Goal: Use online tool/utility: Utilize a website feature to perform a specific function

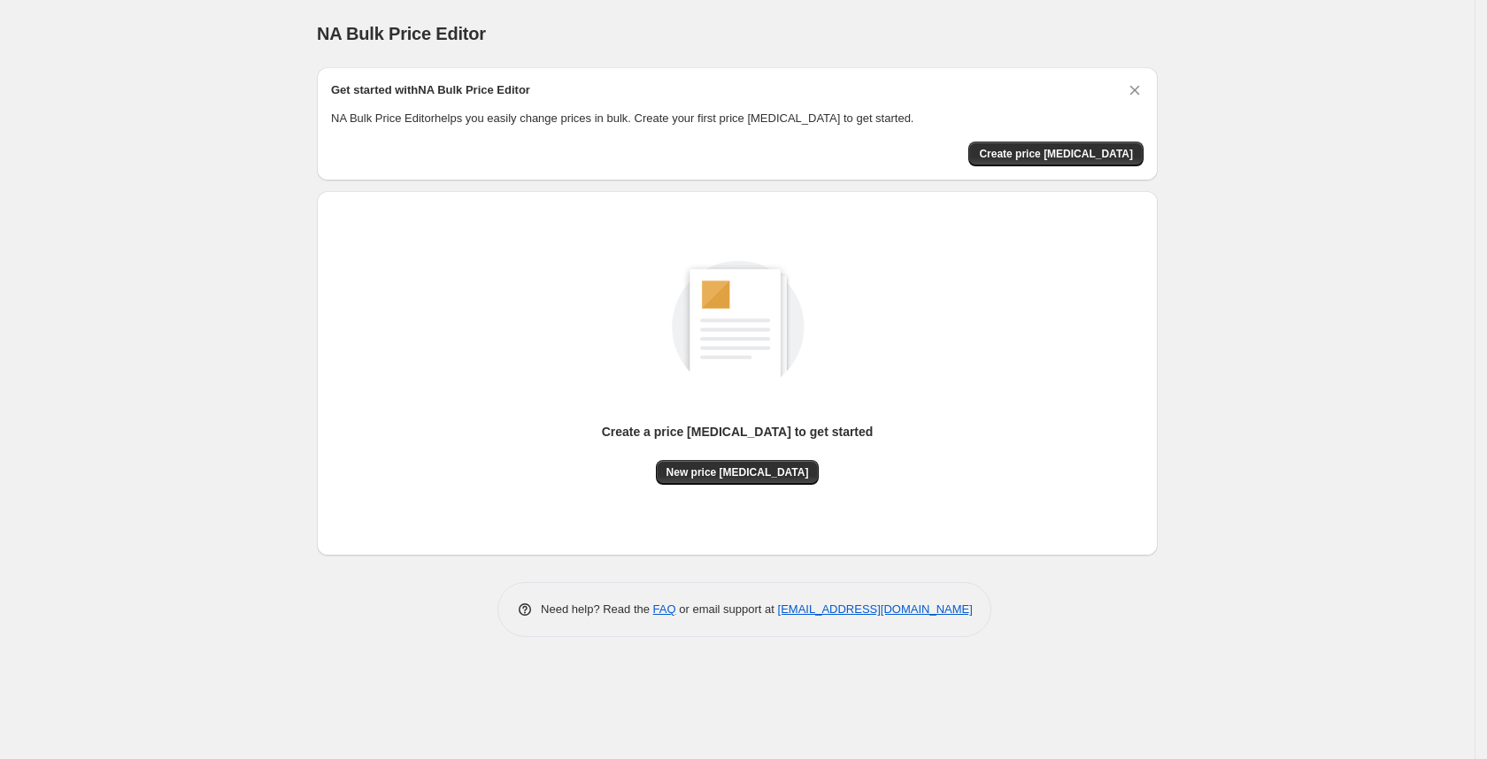
click at [722, 485] on div "Create a price [MEDICAL_DATA] to get started New price [MEDICAL_DATA]" at bounding box center [737, 373] width 812 height 336
click at [720, 469] on span "New price [MEDICAL_DATA]" at bounding box center [737, 473] width 142 height 14
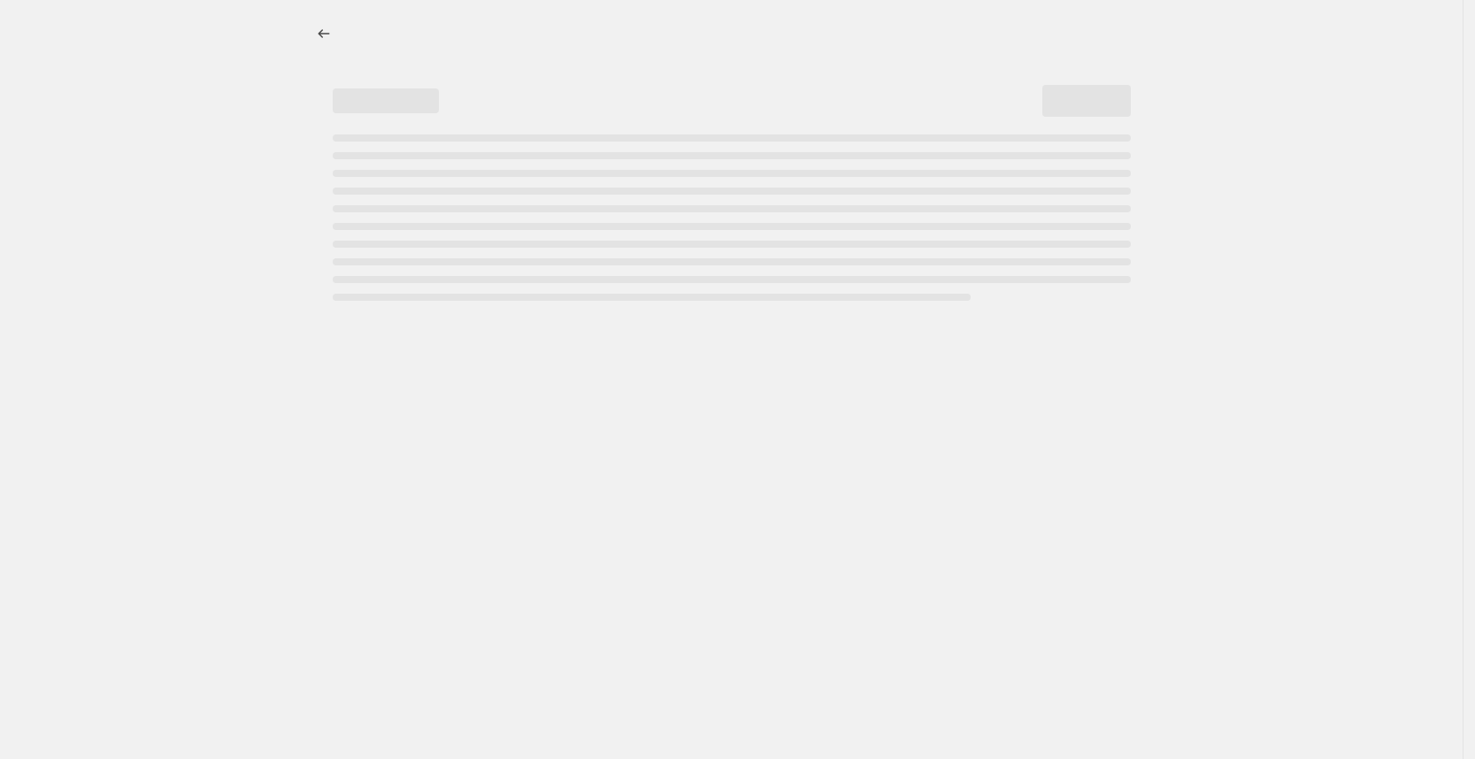
select select "percentage"
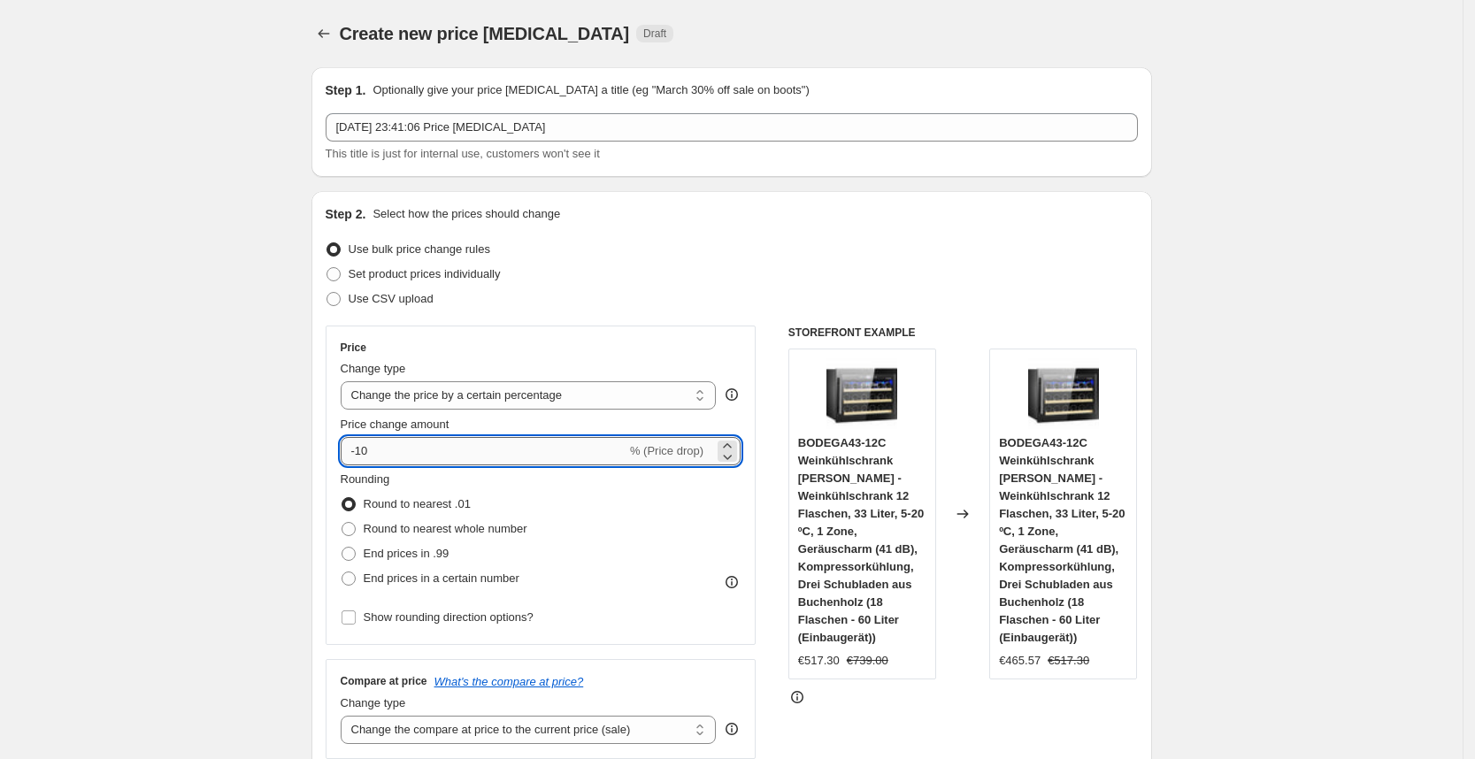
click at [469, 446] on input "-10" at bounding box center [484, 451] width 286 height 28
type input "-1"
type input "-25"
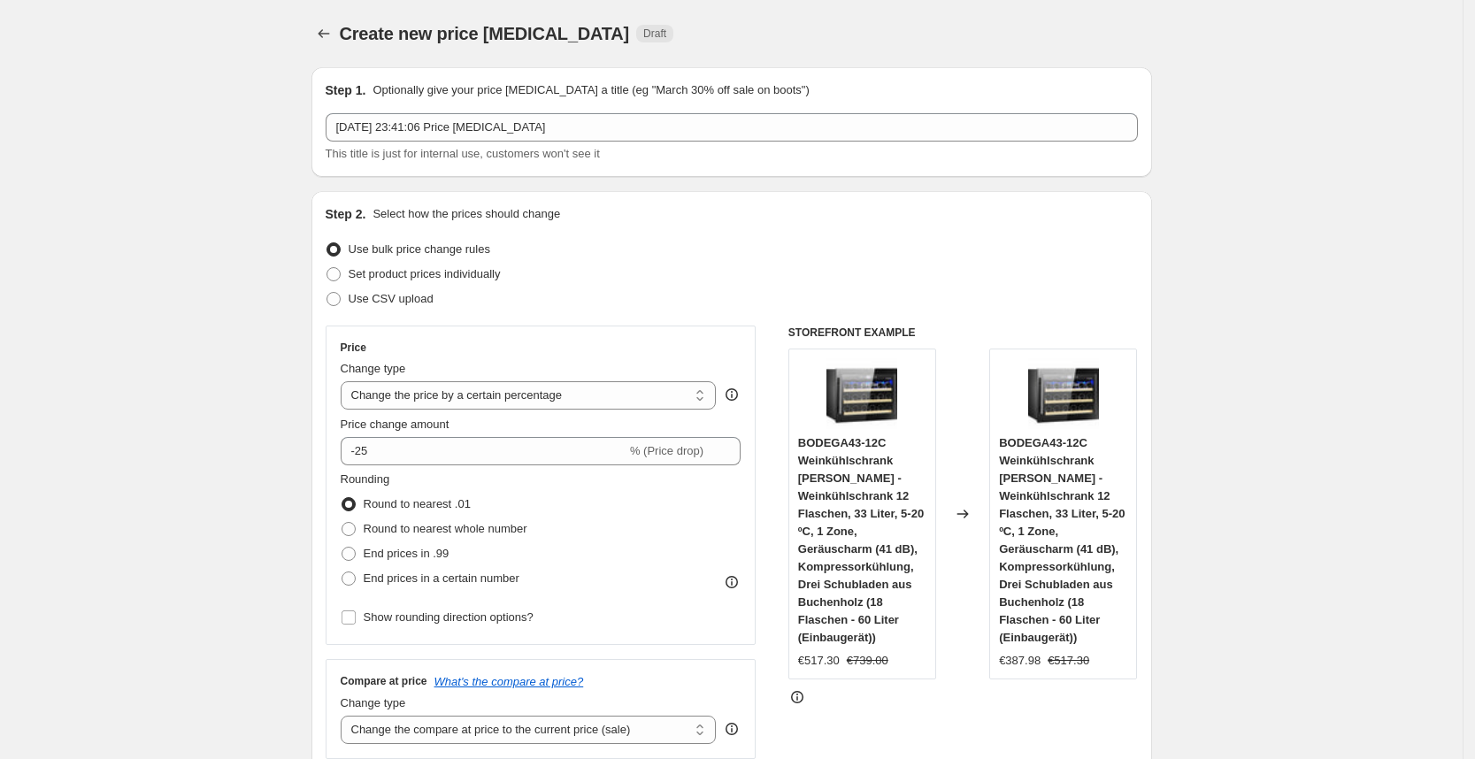
click at [599, 501] on div "Rounding Round to nearest .01 Round to nearest whole number End prices in .99 E…" at bounding box center [541, 531] width 401 height 120
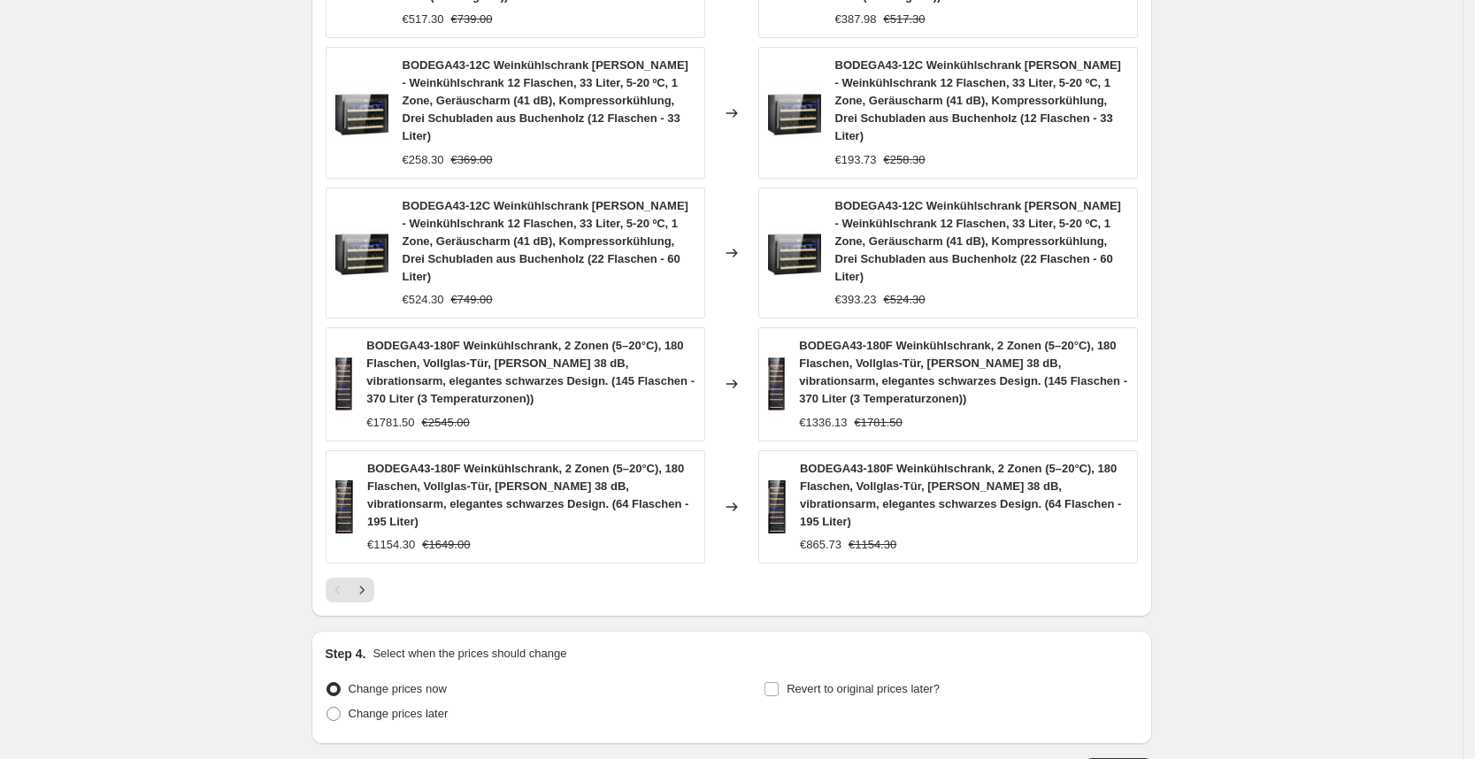
scroll to position [1216, 0]
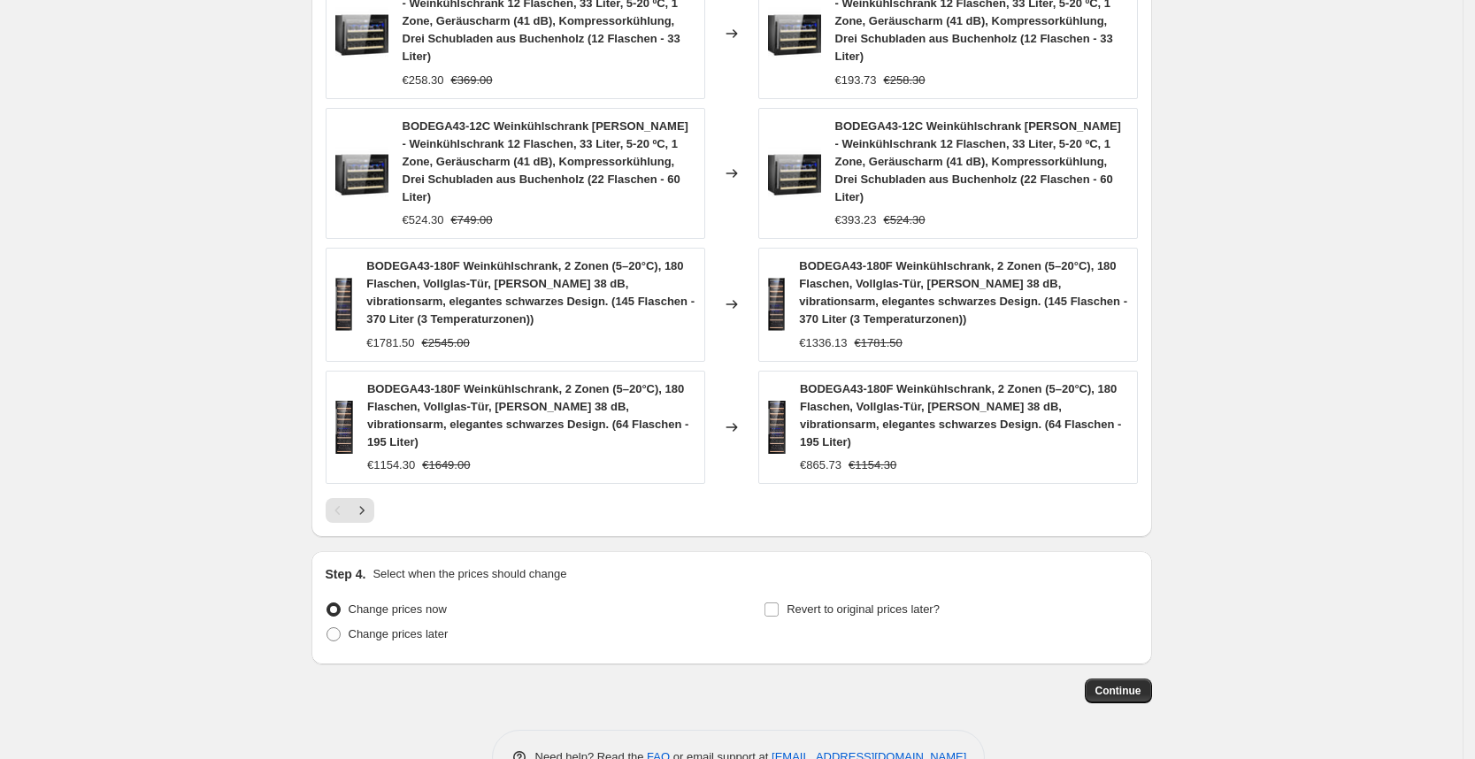
click at [1133, 679] on button "Continue" at bounding box center [1118, 691] width 67 height 25
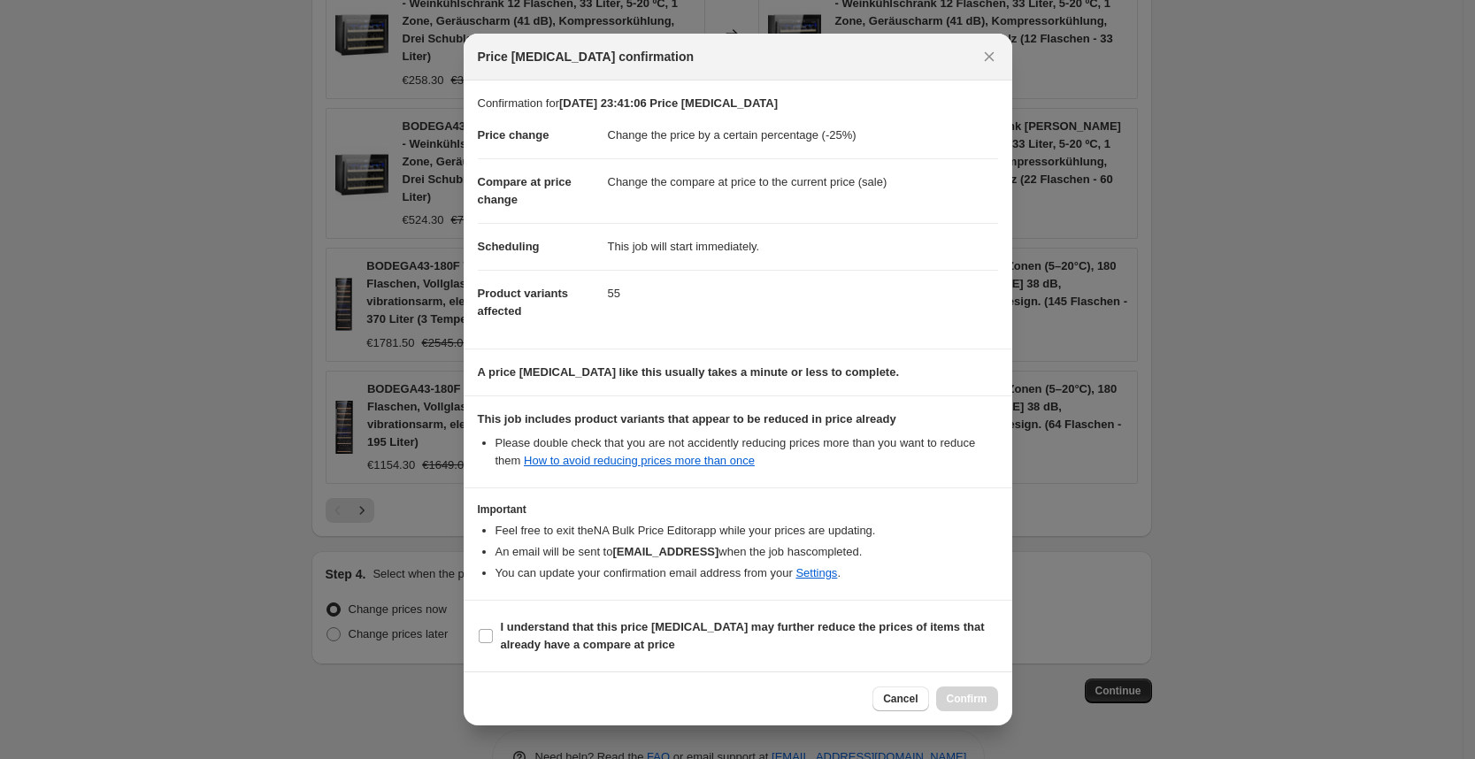
drag, startPoint x: 782, startPoint y: 646, endPoint x: 887, endPoint y: 667, distance: 107.4
click at [783, 648] on span "I understand that this price [MEDICAL_DATA] may further reduce the prices of it…" at bounding box center [749, 636] width 497 height 35
click at [493, 643] on input "I understand that this price [MEDICAL_DATA] may further reduce the prices of it…" at bounding box center [486, 636] width 14 height 14
checkbox input "true"
click at [981, 695] on span "Confirm" at bounding box center [967, 699] width 41 height 14
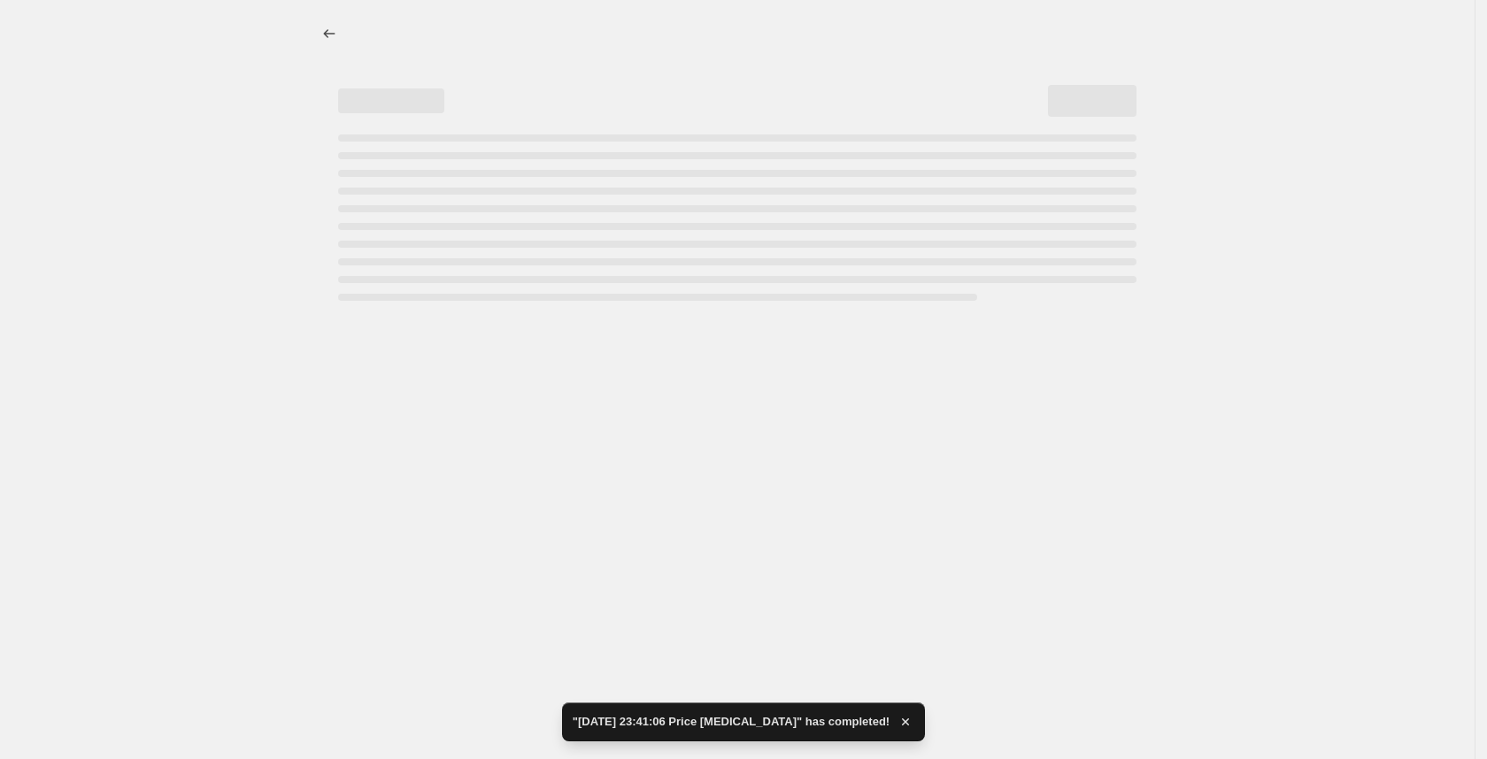
select select "percentage"
